Goal: Information Seeking & Learning: Learn about a topic

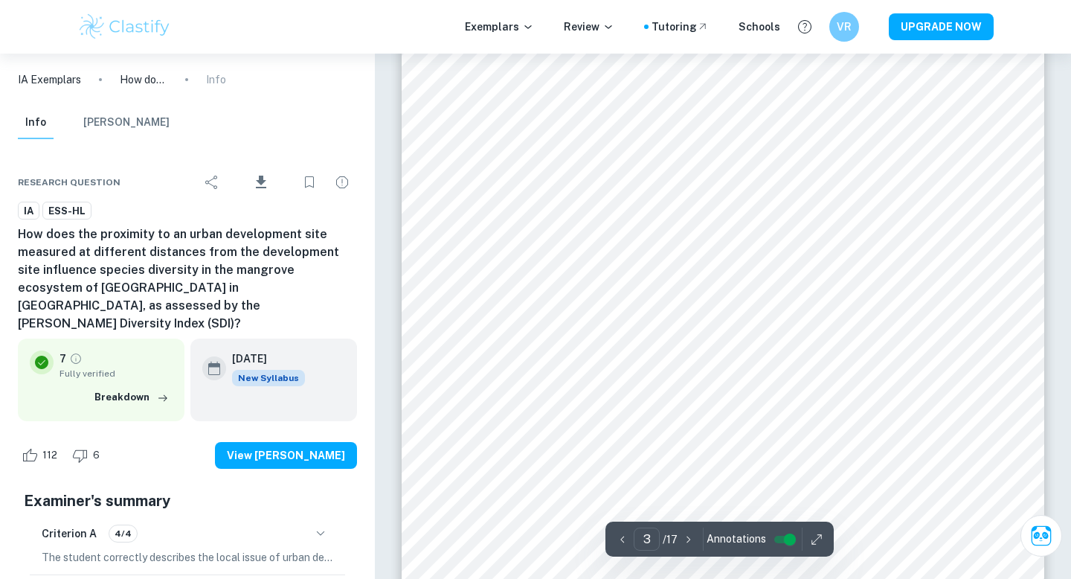
scroll to position [2061, 0]
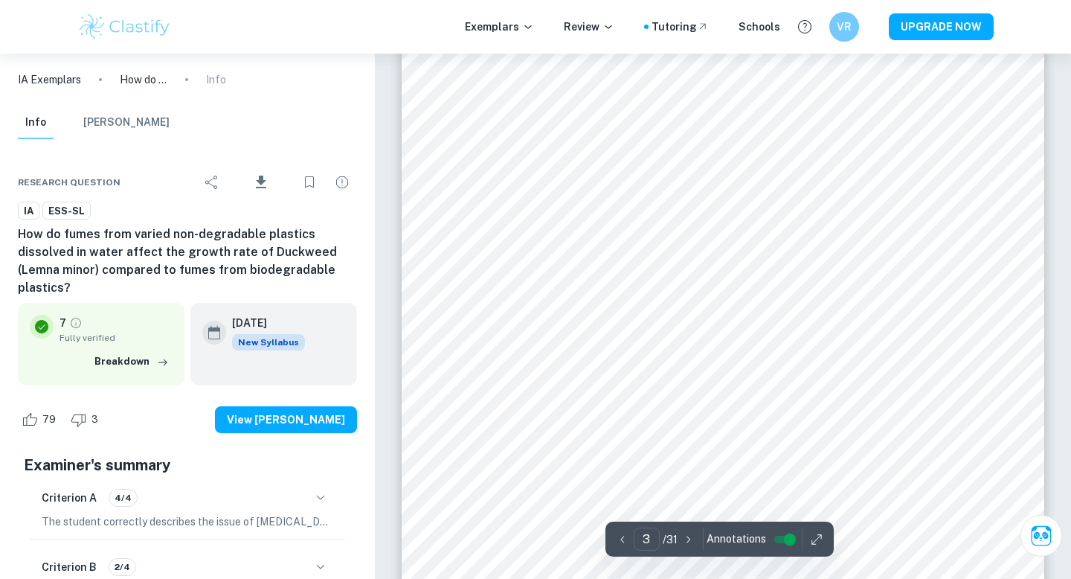
scroll to position [2010, 0]
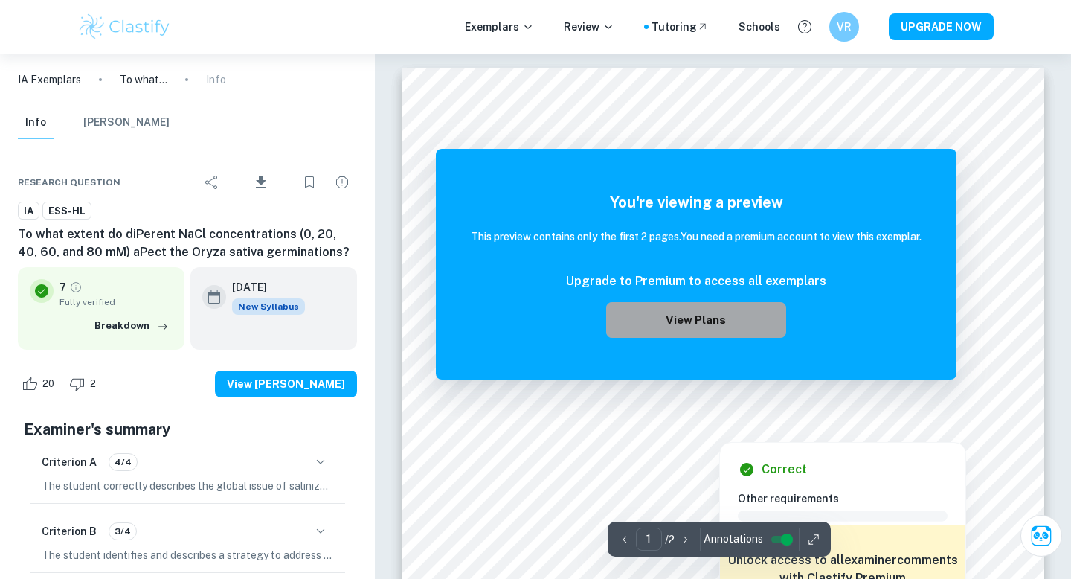
click at [763, 321] on button "View Plans" at bounding box center [696, 320] width 180 height 36
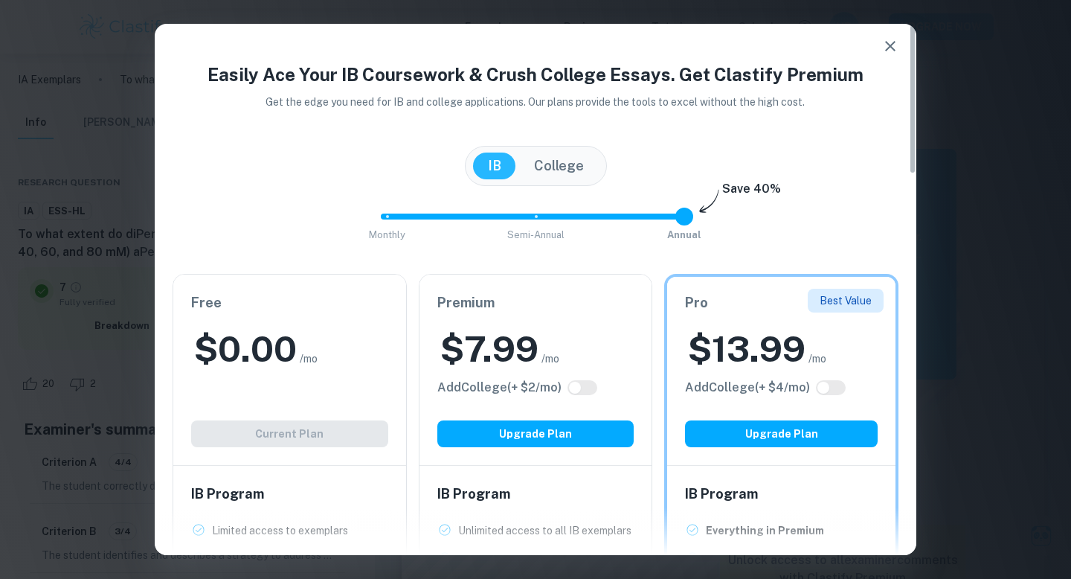
click at [307, 369] on div "$ 0.00 /mo" at bounding box center [289, 349] width 197 height 48
click at [885, 46] on icon "button" at bounding box center [891, 46] width 18 height 18
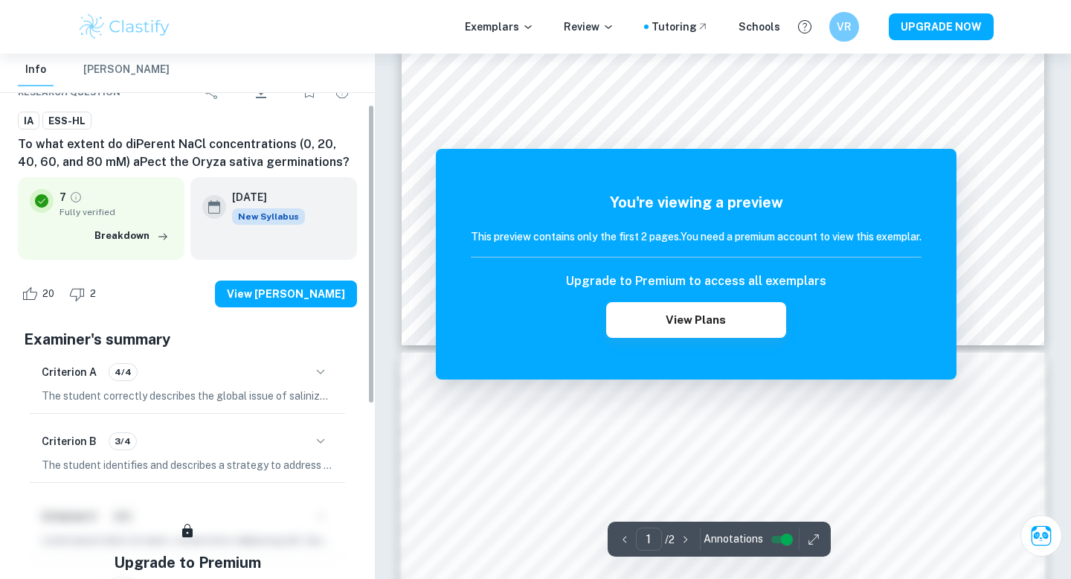
scroll to position [94, 0]
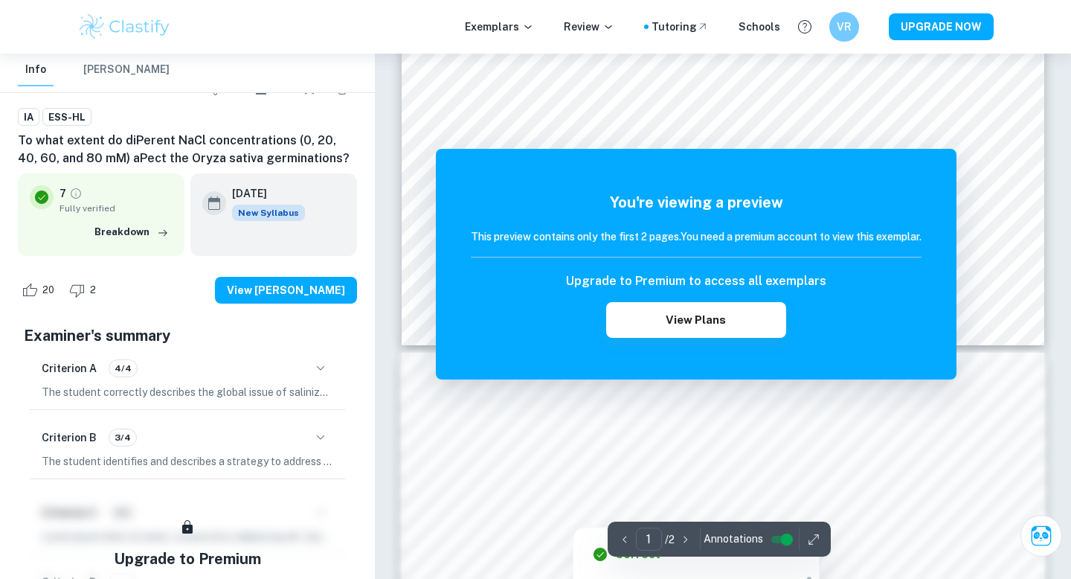
click at [801, 469] on div at bounding box center [723, 480] width 487 height 23
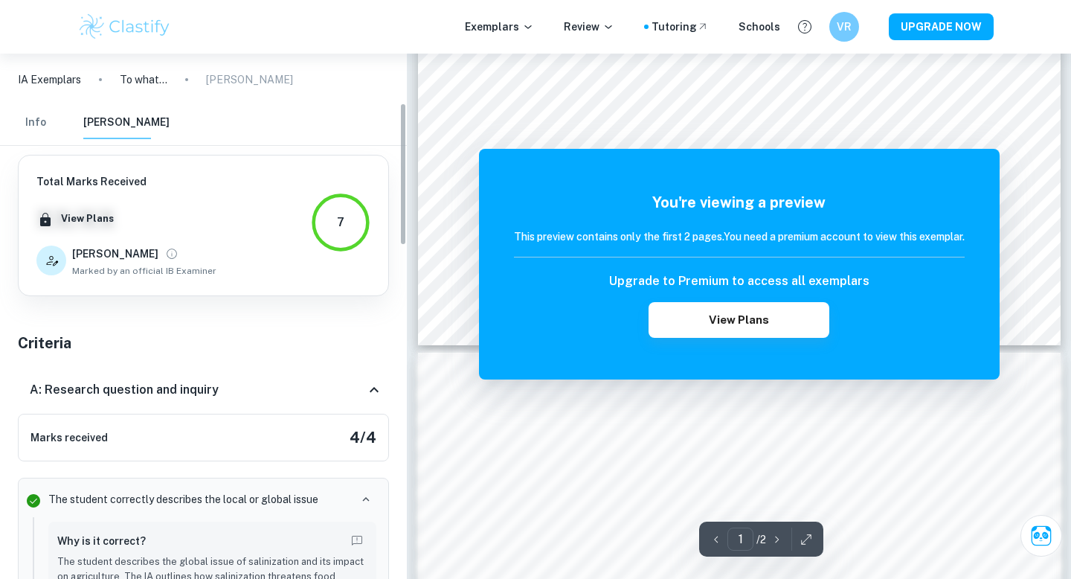
scroll to position [182, 0]
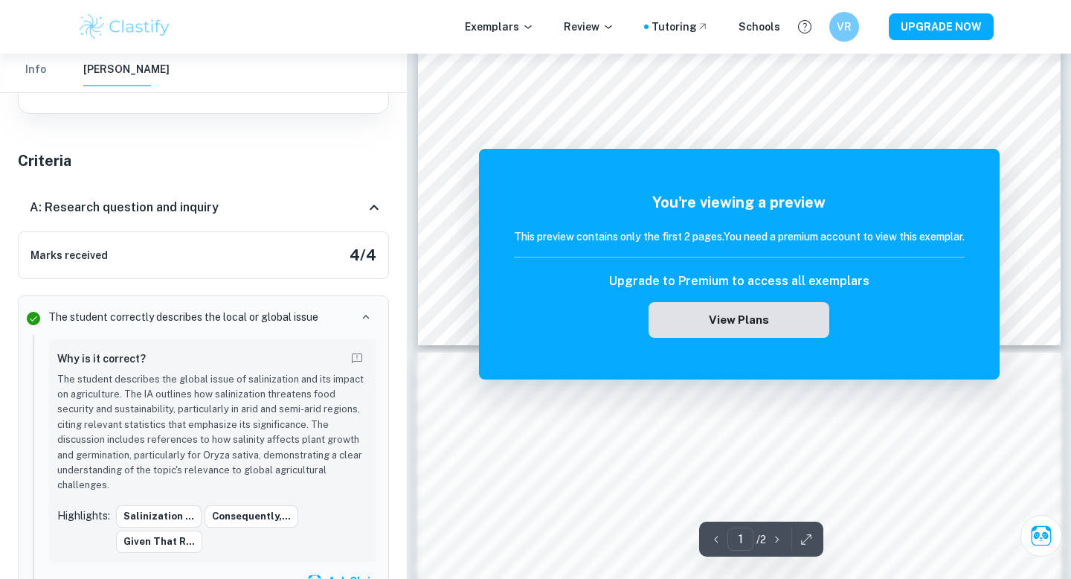
click at [764, 330] on button "View Plans" at bounding box center [739, 320] width 180 height 36
